Goal: Task Accomplishment & Management: Use online tool/utility

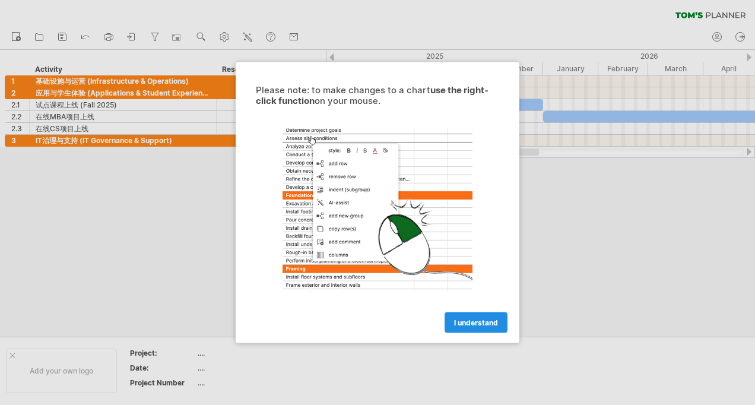
click at [484, 320] on span "I understand" at bounding box center [476, 322] width 44 height 9
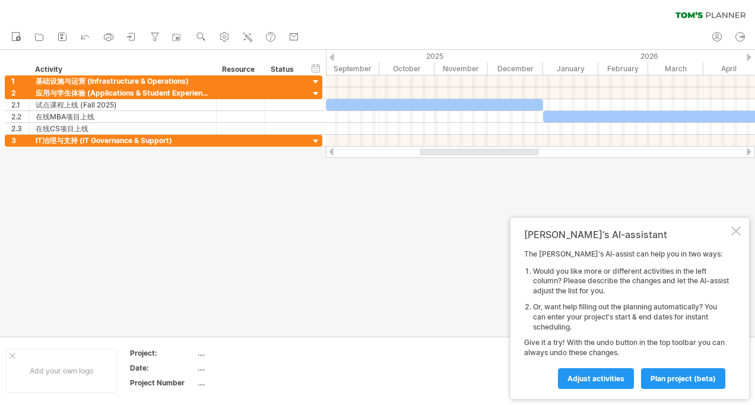
click at [734, 232] on div at bounding box center [735, 230] width 9 height 9
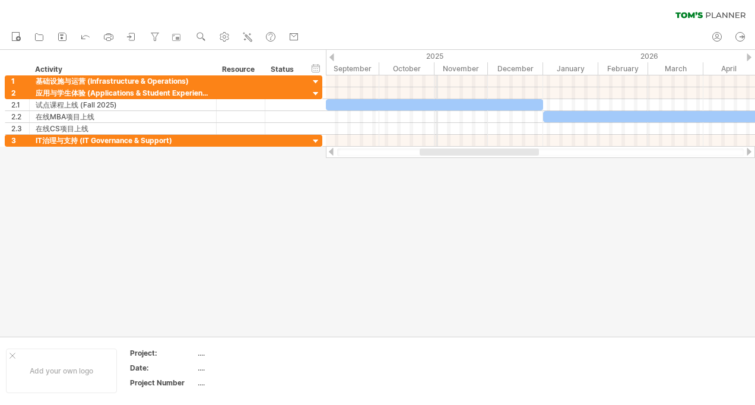
click at [436, 56] on div "2025" at bounding box center [218, 56] width 650 height 12
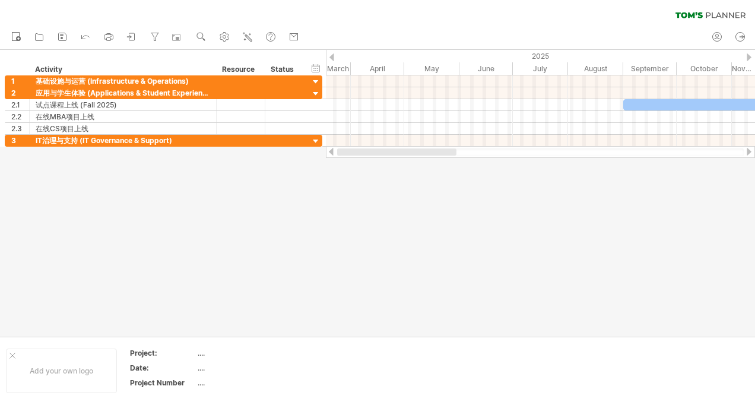
drag, startPoint x: 481, startPoint y: 151, endPoint x: 334, endPoint y: 163, distance: 147.7
click at [334, 163] on div "Trying to reach [DOMAIN_NAME] Connected again... 0% clear filter new 1" at bounding box center [377, 202] width 755 height 405
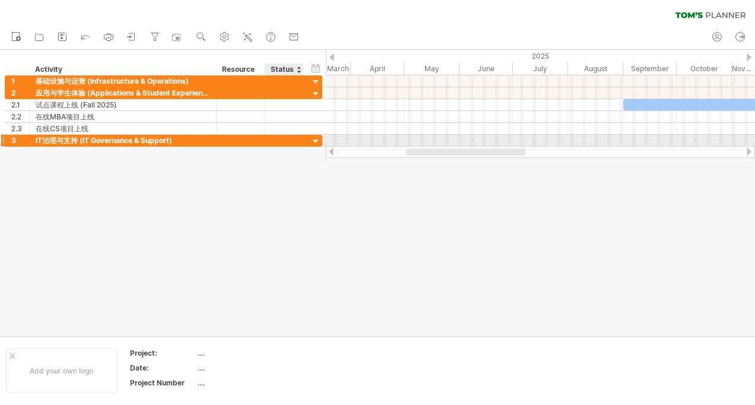
click at [287, 140] on div at bounding box center [284, 140] width 26 height 11
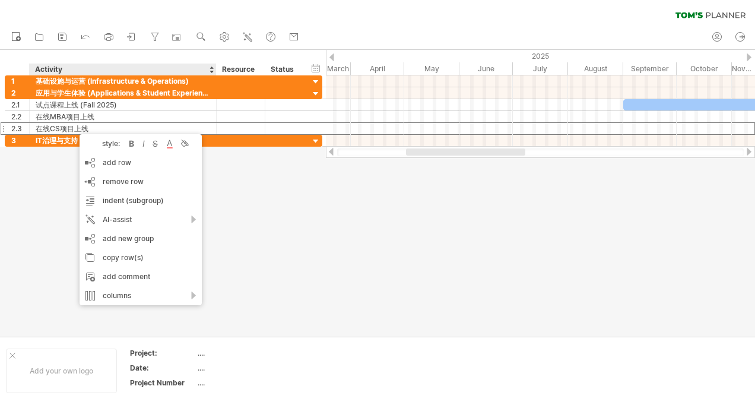
click at [285, 185] on div at bounding box center [377, 193] width 755 height 287
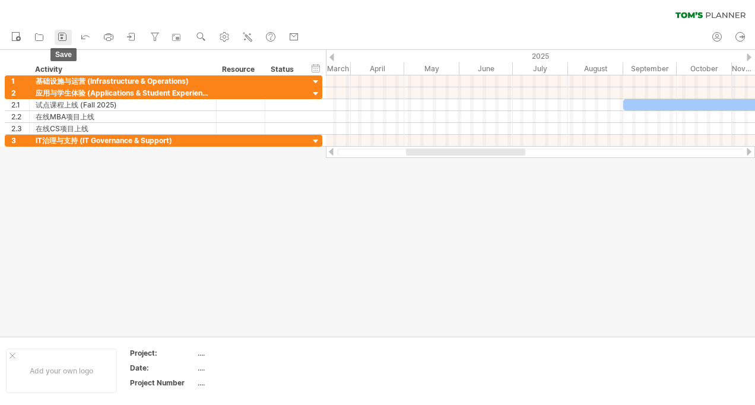
click at [62, 39] on icon at bounding box center [62, 37] width 12 height 12
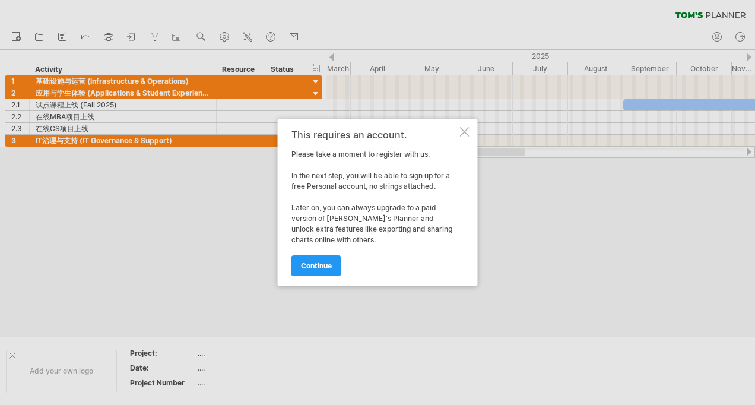
click at [468, 132] on div at bounding box center [464, 131] width 9 height 9
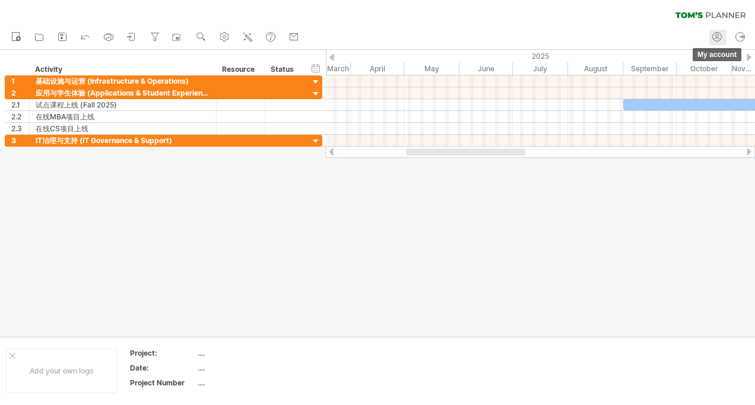
click at [714, 36] on icon at bounding box center [717, 37] width 12 height 12
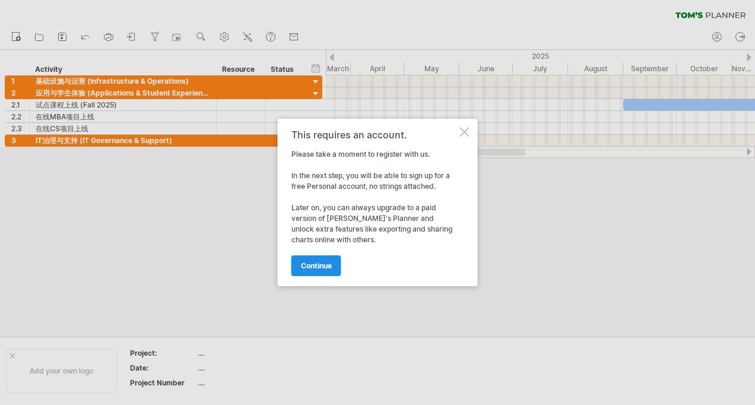
click at [331, 258] on link "continue" at bounding box center [317, 265] width 50 height 21
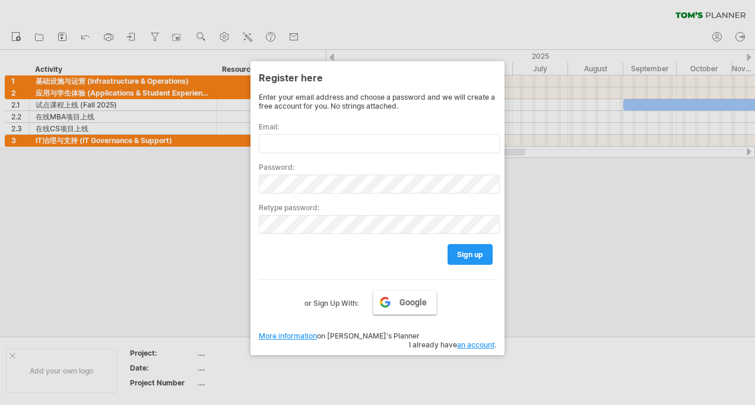
click at [407, 305] on span "Google" at bounding box center [413, 301] width 27 height 9
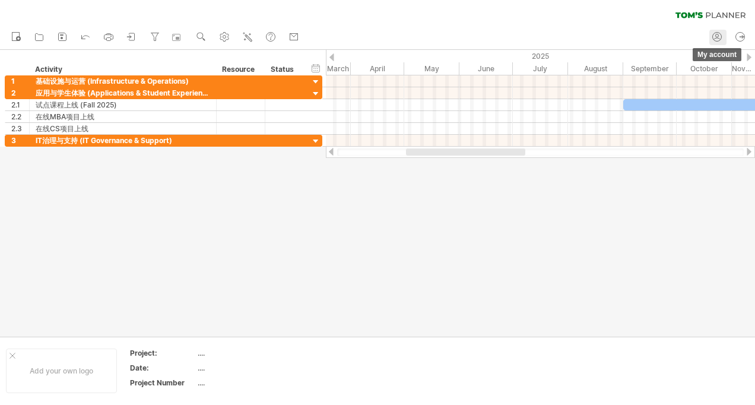
click at [718, 37] on icon at bounding box center [717, 37] width 12 height 12
type input "**********"
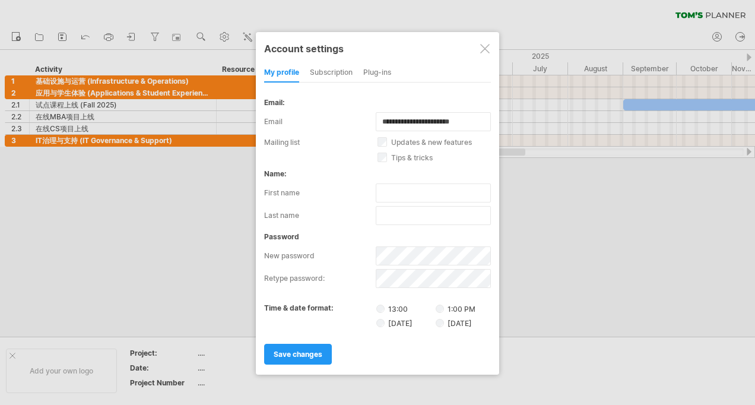
drag, startPoint x: 391, startPoint y: 141, endPoint x: 466, endPoint y: 145, distance: 74.9
click at [467, 142] on label "updates & new features" at bounding box center [441, 142] width 127 height 9
drag, startPoint x: 394, startPoint y: 154, endPoint x: 429, endPoint y: 156, distance: 35.1
click at [429, 156] on label "tips & tricks" at bounding box center [441, 157] width 127 height 9
click at [342, 75] on div "subscription" at bounding box center [331, 73] width 43 height 19
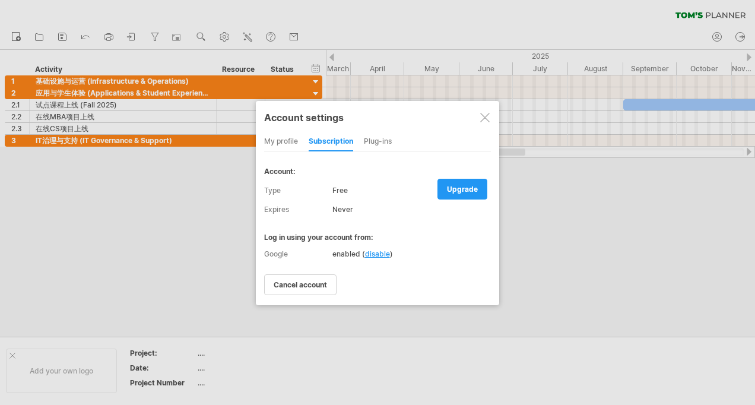
click at [383, 145] on div "Plug-ins" at bounding box center [378, 141] width 28 height 19
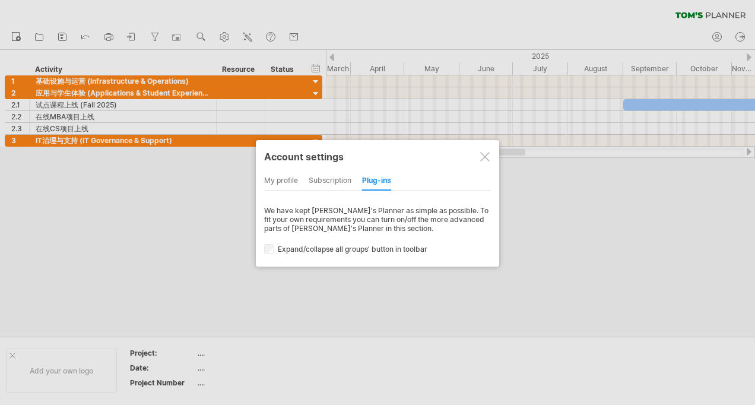
click at [278, 176] on div "my profile" at bounding box center [281, 181] width 34 height 19
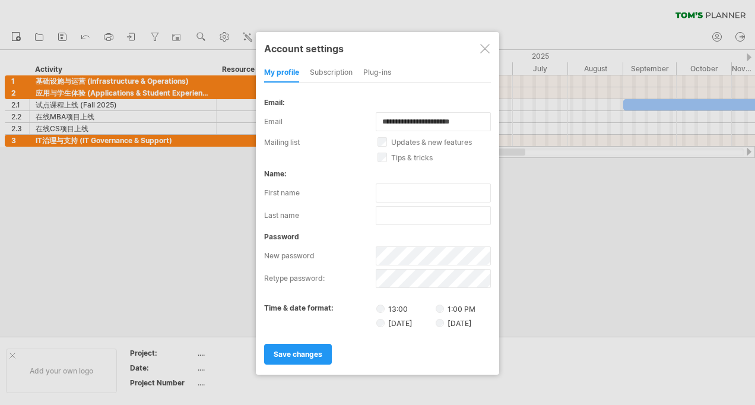
click at [486, 50] on div at bounding box center [484, 48] width 9 height 9
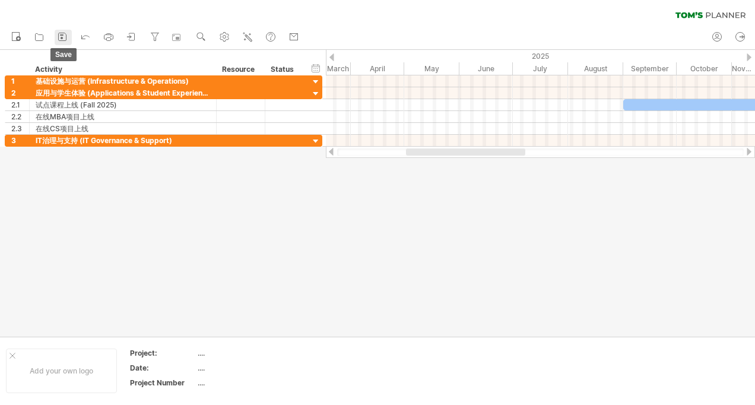
click at [64, 38] on icon at bounding box center [62, 37] width 12 height 12
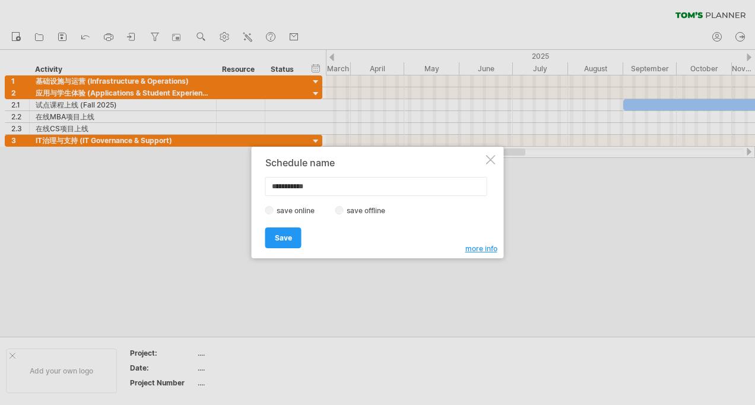
drag, startPoint x: 335, startPoint y: 189, endPoint x: 230, endPoint y: 176, distance: 106.0
click at [230, 176] on div "Trying to reach [DOMAIN_NAME] Connected again... 0% clear filter new 1" at bounding box center [377, 202] width 755 height 405
type input "*"
type input "**********"
click at [286, 238] on span "Save" at bounding box center [283, 237] width 17 height 9
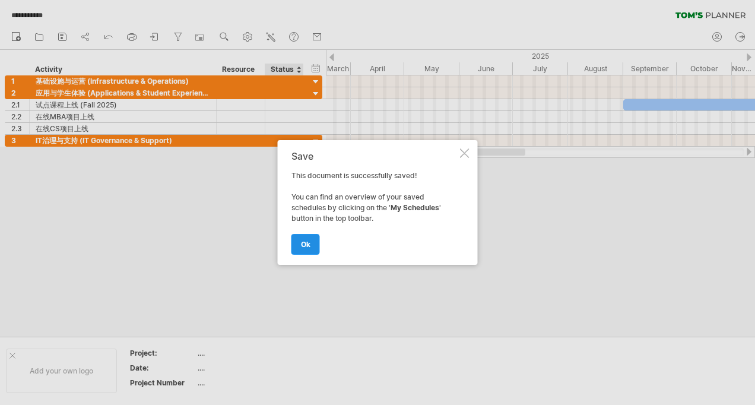
click at [308, 246] on span "ok" at bounding box center [305, 244] width 9 height 9
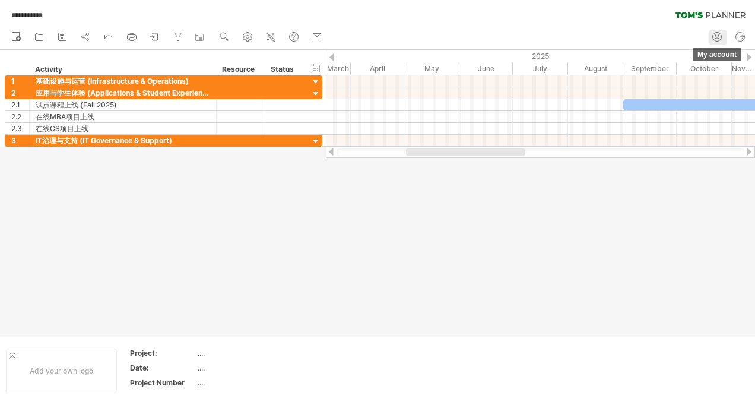
click at [715, 35] on icon at bounding box center [717, 37] width 12 height 12
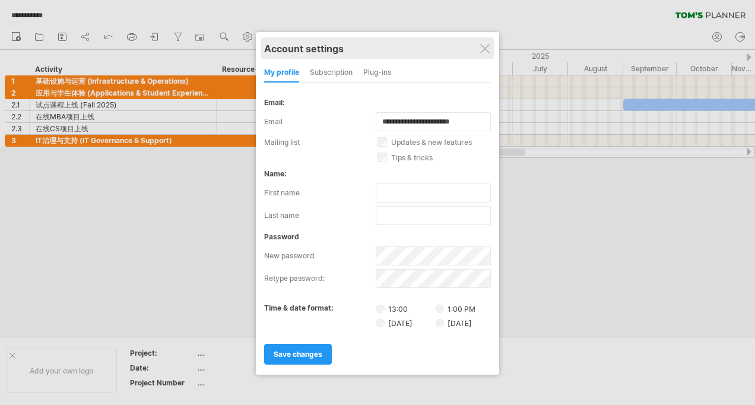
click at [491, 45] on div "Account settings" at bounding box center [377, 47] width 227 height 21
click at [484, 43] on div "Account settings my profile subscription Plug-ins subscription members charts W…" at bounding box center [377, 203] width 243 height 343
click at [490, 49] on div "Account settings" at bounding box center [377, 47] width 227 height 21
click at [483, 47] on div at bounding box center [484, 48] width 9 height 9
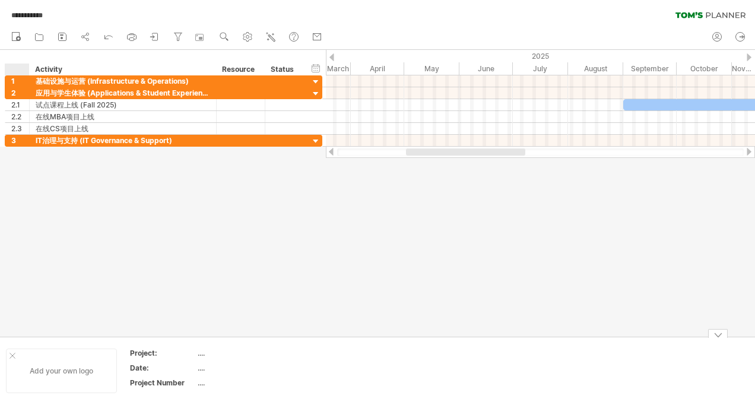
click at [12, 355] on div at bounding box center [12, 356] width 6 height 6
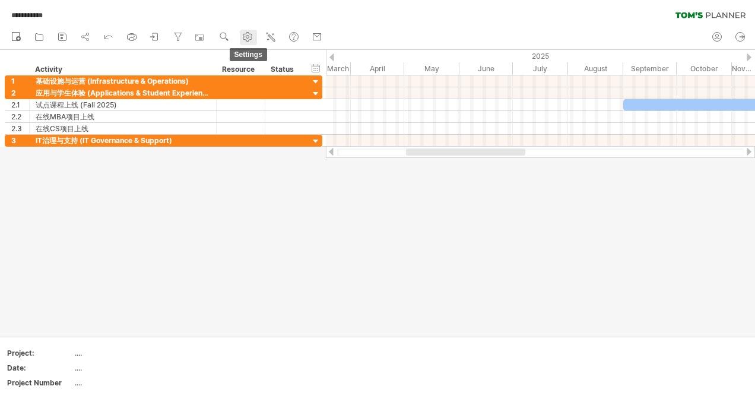
click at [256, 40] on link "settings" at bounding box center [248, 37] width 17 height 15
select select "*"
select select "**"
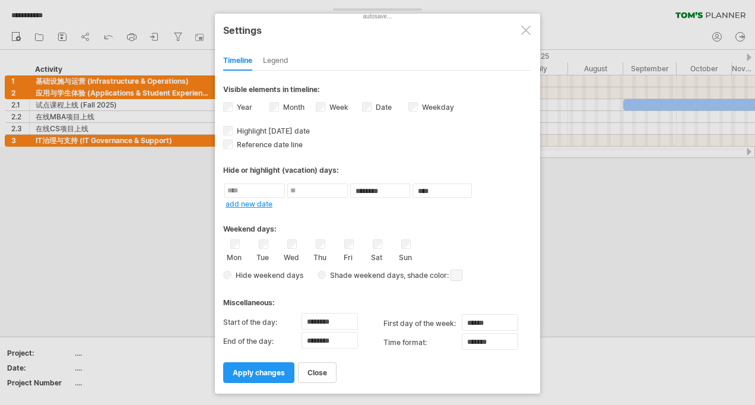
drag, startPoint x: 223, startPoint y: 224, endPoint x: 289, endPoint y: 224, distance: 65.9
click at [281, 222] on div "**********" at bounding box center [377, 204] width 325 height 380
click at [400, 105] on span "visibility of date Currently there is not enough space horizontally to display …" at bounding box center [400, 108] width 12 height 13
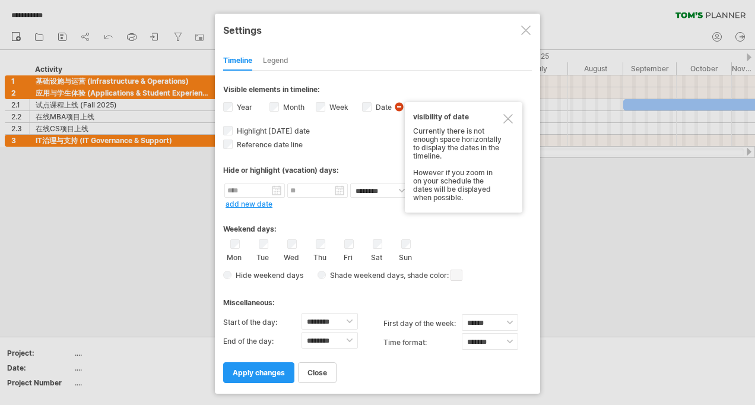
click at [508, 119] on div at bounding box center [507, 118] width 9 height 9
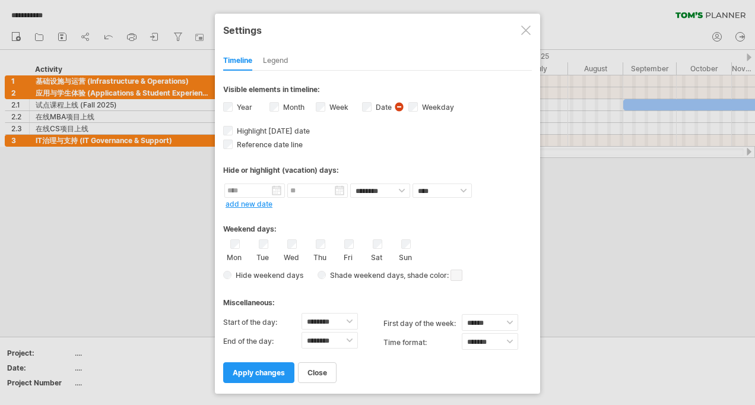
click at [398, 105] on span "visibility of date Currently there is not enough space horizontally to display …" at bounding box center [400, 108] width 12 height 13
click at [525, 28] on div at bounding box center [525, 30] width 9 height 9
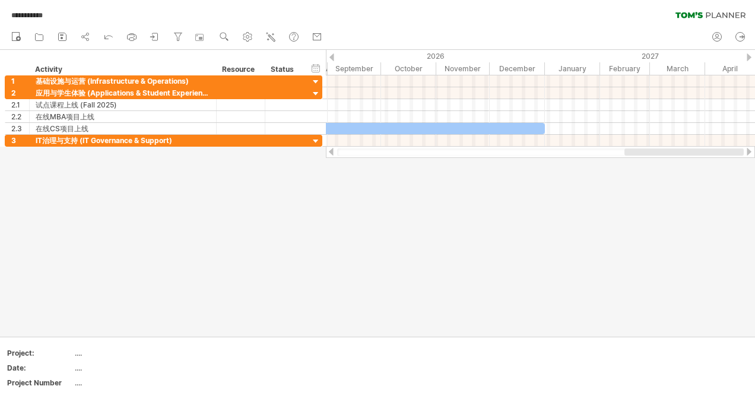
drag, startPoint x: 470, startPoint y: 150, endPoint x: 738, endPoint y: 153, distance: 268.4
click at [738, 153] on div at bounding box center [684, 151] width 119 height 7
click at [26, 15] on span "**********" at bounding box center [26, 15] width 43 height 11
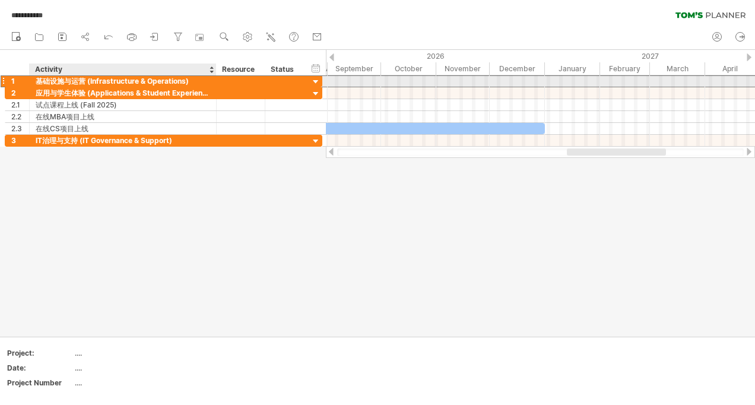
click at [99, 81] on div "基础设施与运营 (Infrastructure & Operations)" at bounding box center [123, 80] width 175 height 11
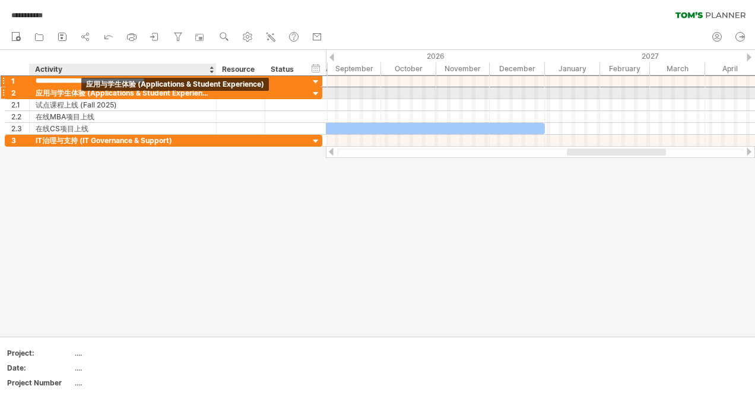
click at [87, 96] on div "应用与学生体验 (Applications & Student Experience)" at bounding box center [123, 92] width 175 height 11
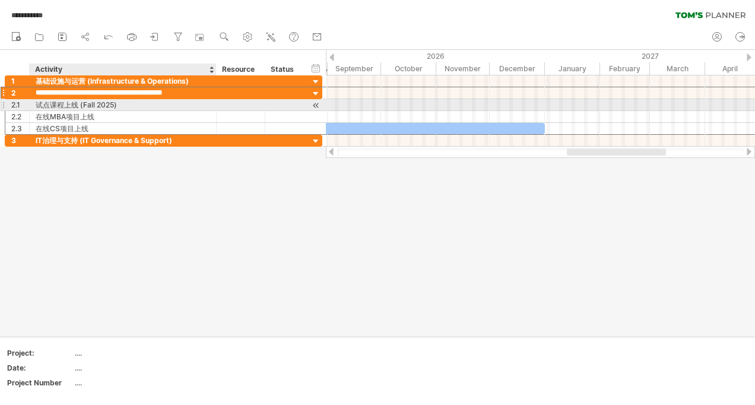
click at [91, 109] on div "试点课程上线 (Fall 2025)" at bounding box center [123, 104] width 175 height 11
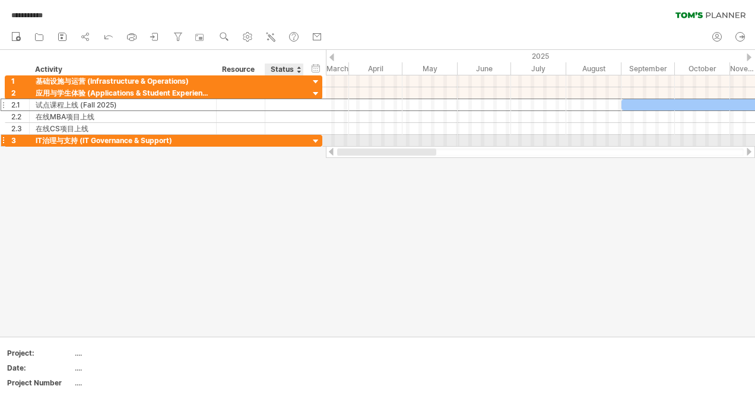
drag, startPoint x: 585, startPoint y: 151, endPoint x: 282, endPoint y: 145, distance: 302.8
click at [282, 145] on div "**********" at bounding box center [377, 202] width 755 height 405
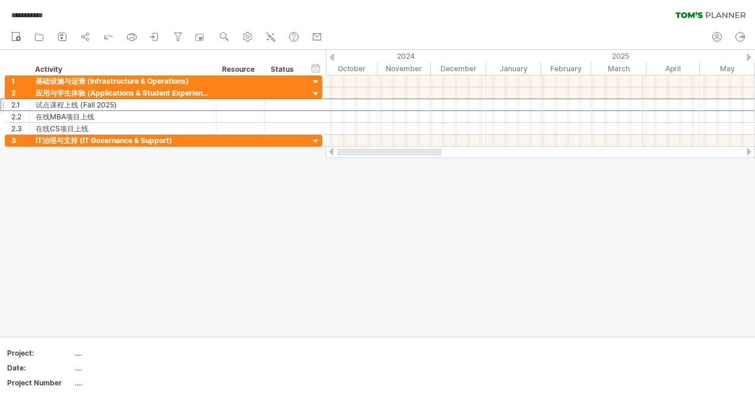
drag, startPoint x: 457, startPoint y: 150, endPoint x: 300, endPoint y: 147, distance: 157.4
click at [305, 151] on div "**********" at bounding box center [377, 202] width 755 height 405
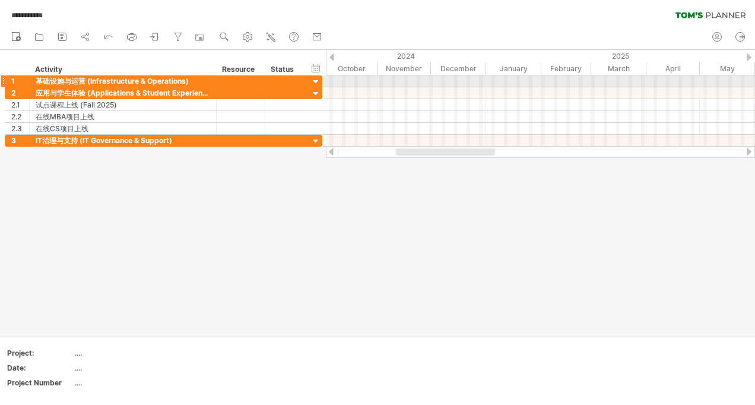
click at [346, 84] on div at bounding box center [540, 81] width 429 height 12
